Goal: Information Seeking & Learning: Learn about a topic

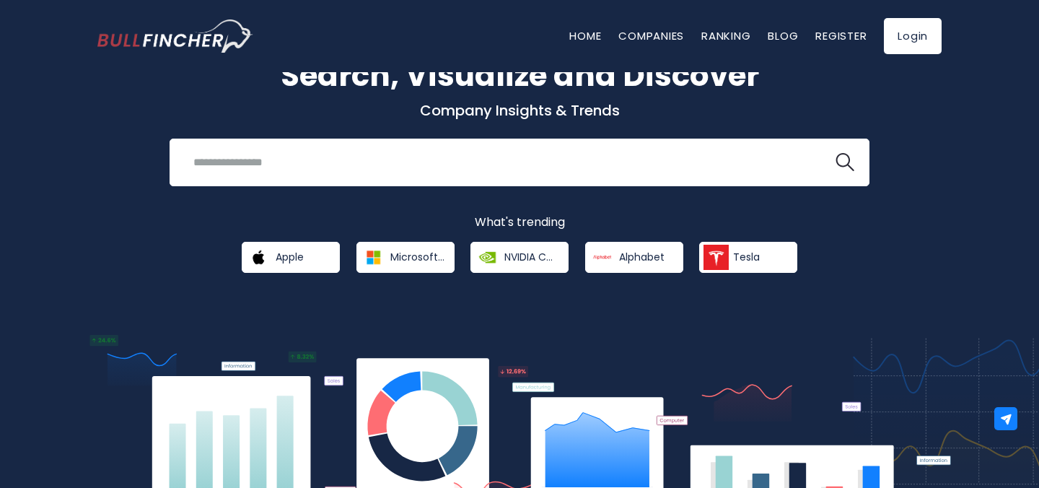
scroll to position [62, 0]
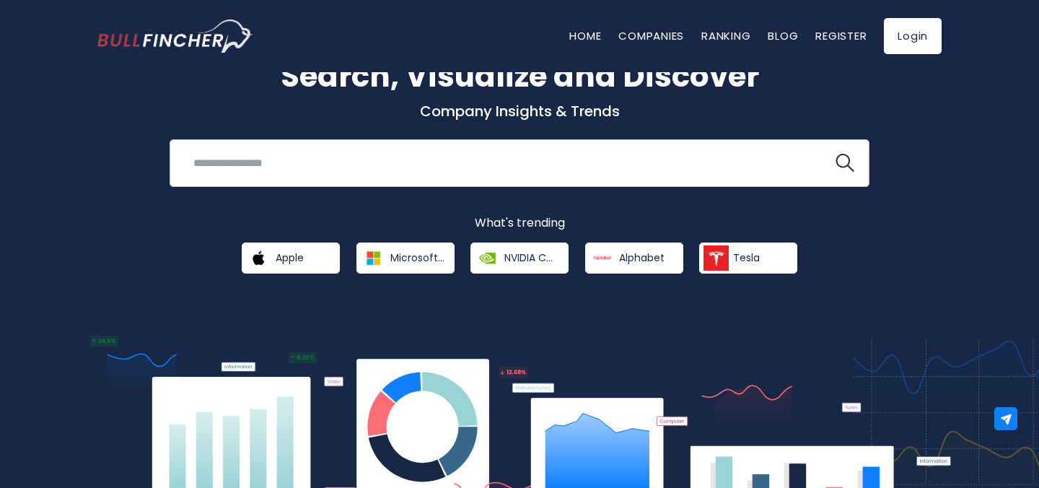
click at [292, 165] on input "search" at bounding box center [502, 162] width 634 height 27
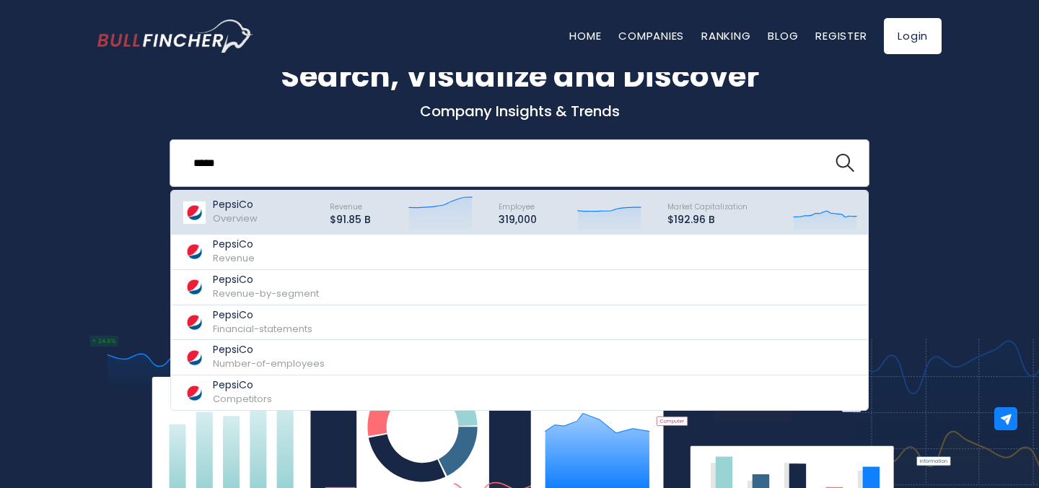
type input "*****"
click at [263, 217] on div "PepsiCo Overview" at bounding box center [249, 212] width 135 height 36
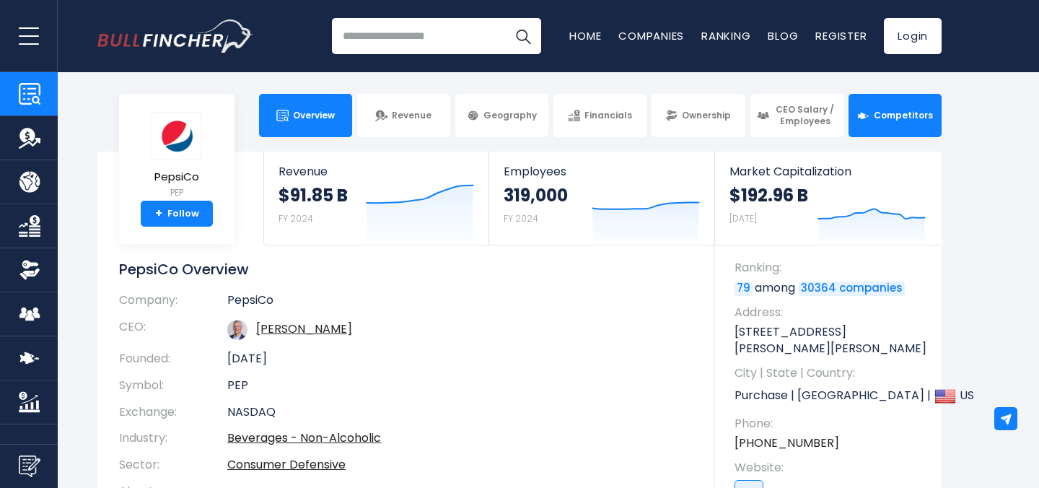
click at [883, 110] on span "Competitors" at bounding box center [903, 116] width 59 height 12
click at [887, 123] on link "Competitors" at bounding box center [895, 115] width 93 height 43
click at [886, 121] on span "Competitors" at bounding box center [903, 116] width 59 height 12
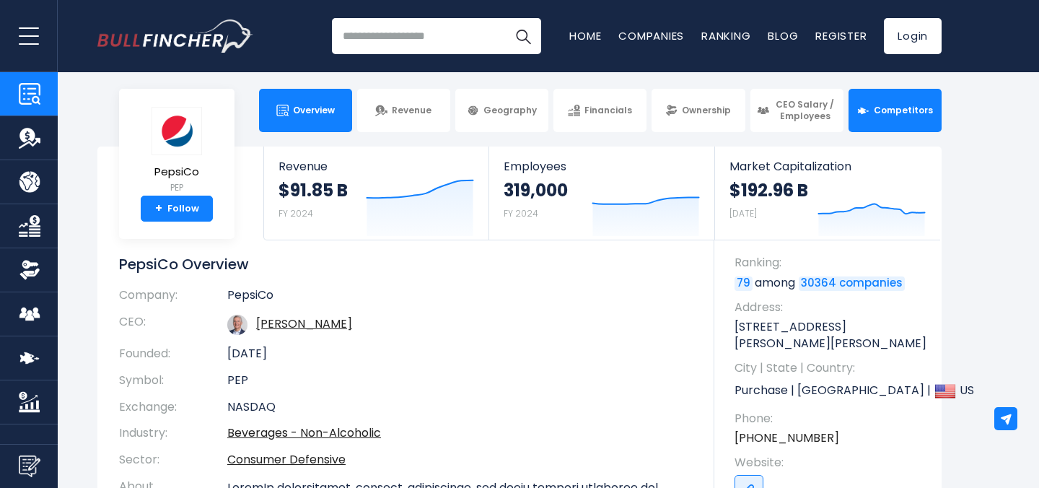
click at [882, 100] on link "Competitors" at bounding box center [895, 110] width 93 height 43
click at [883, 105] on span "Competitors" at bounding box center [903, 111] width 59 height 12
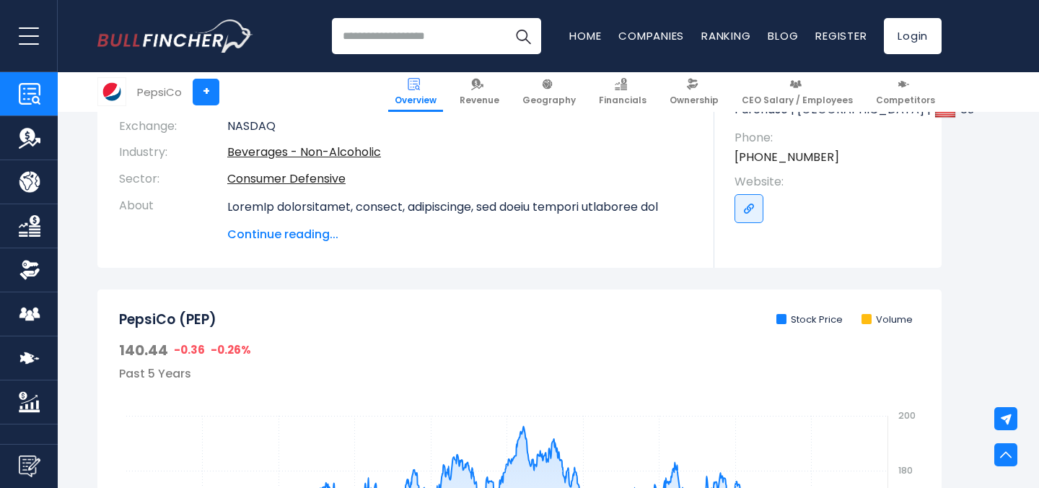
scroll to position [249, 0]
